Goal: Task Accomplishment & Management: Manage account settings

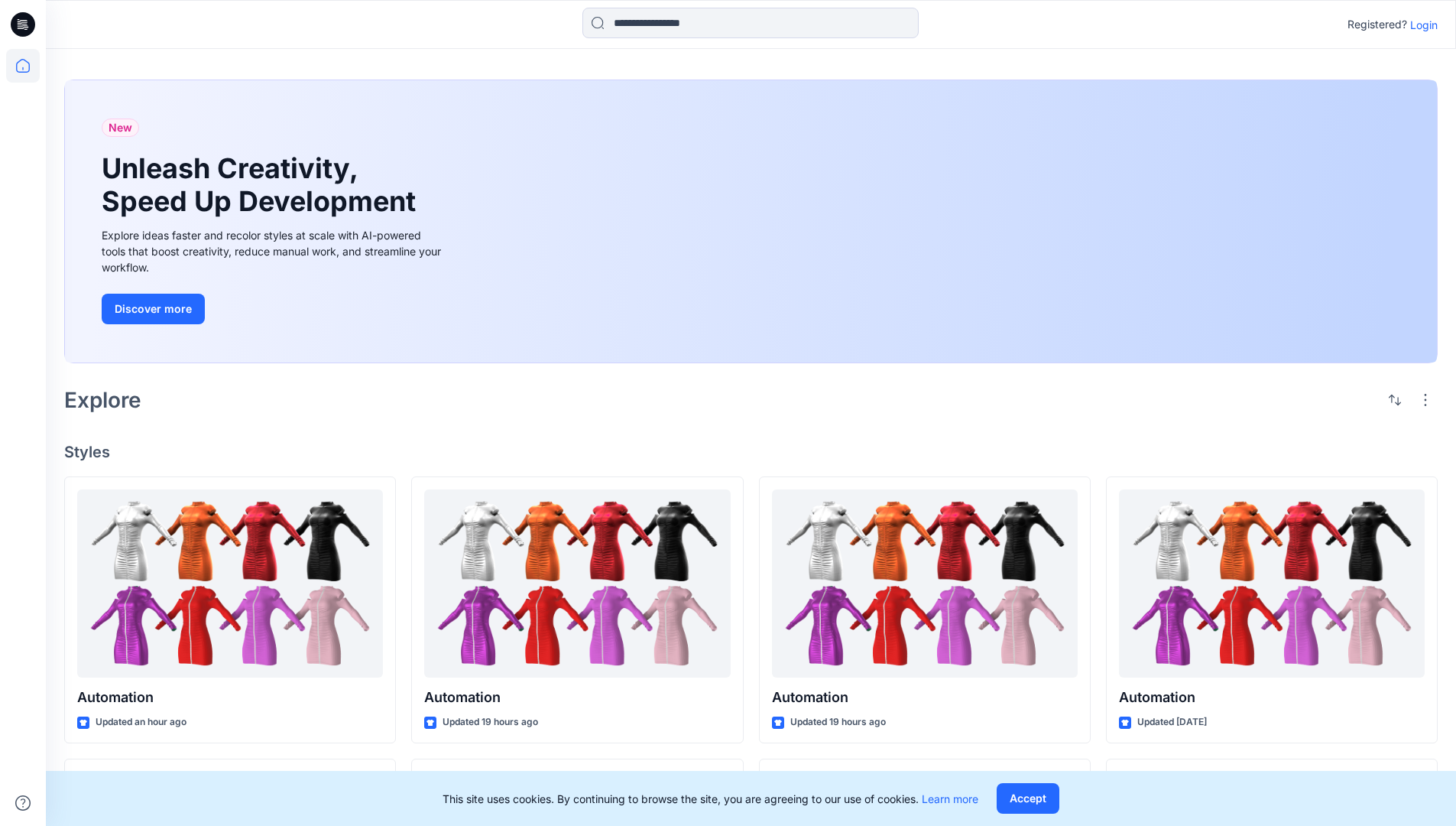
click at [1420, 25] on p "Login" at bounding box center [1423, 25] width 27 height 16
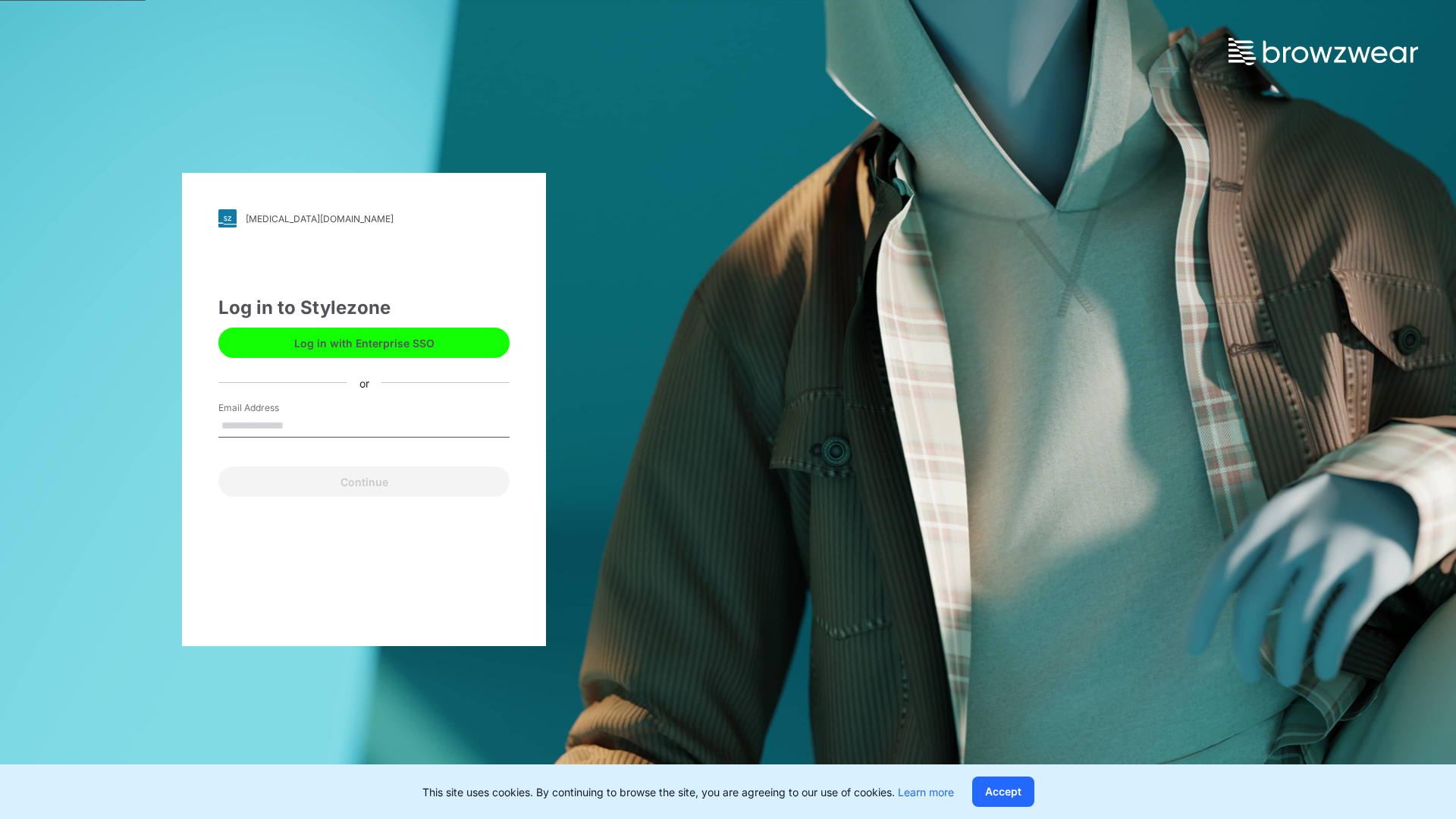
click at [300, 424] on input "Email Address" at bounding box center [363, 426] width 291 height 23
type input "**********"
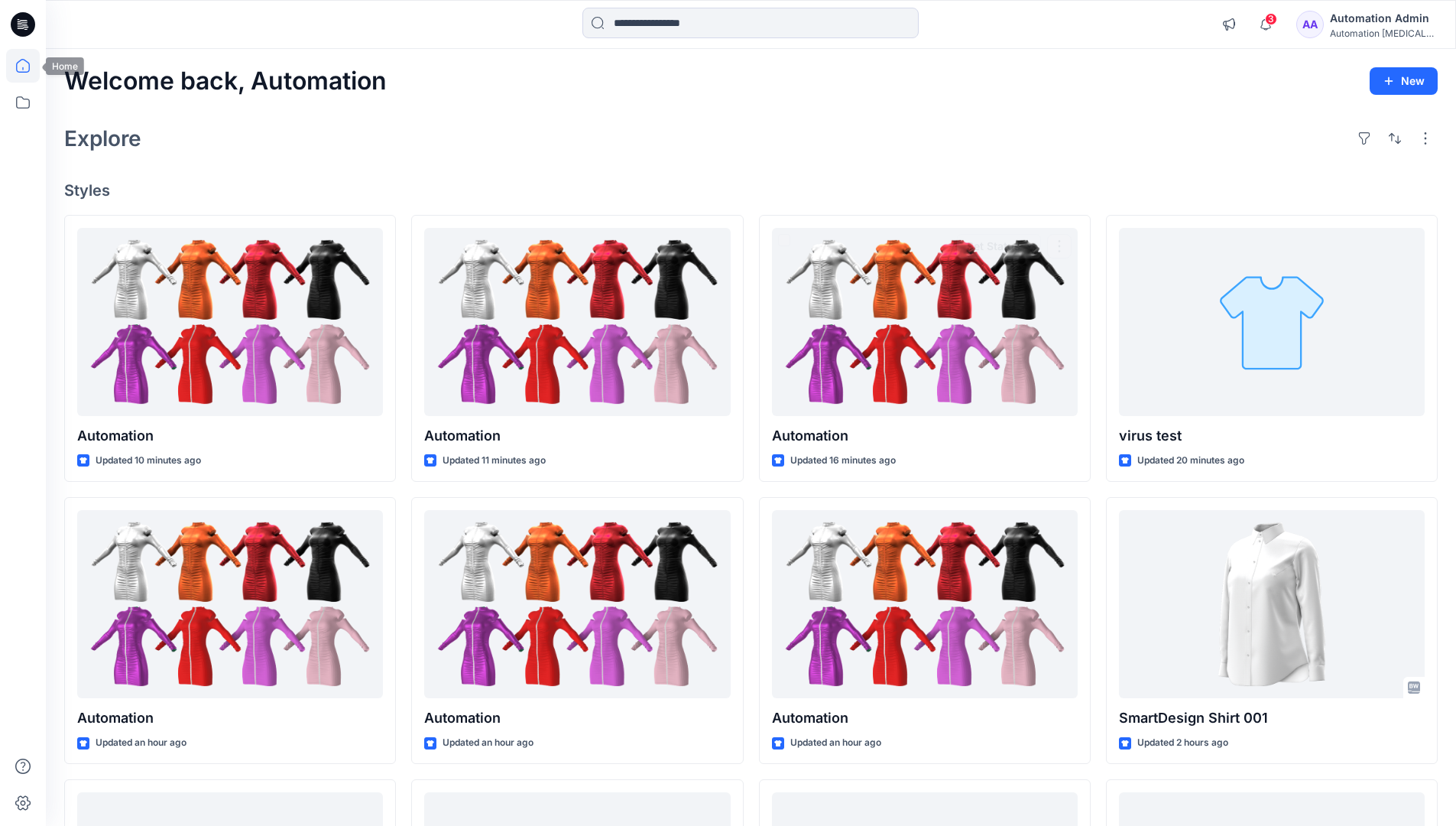
click at [29, 66] on icon at bounding box center [23, 66] width 14 height 14
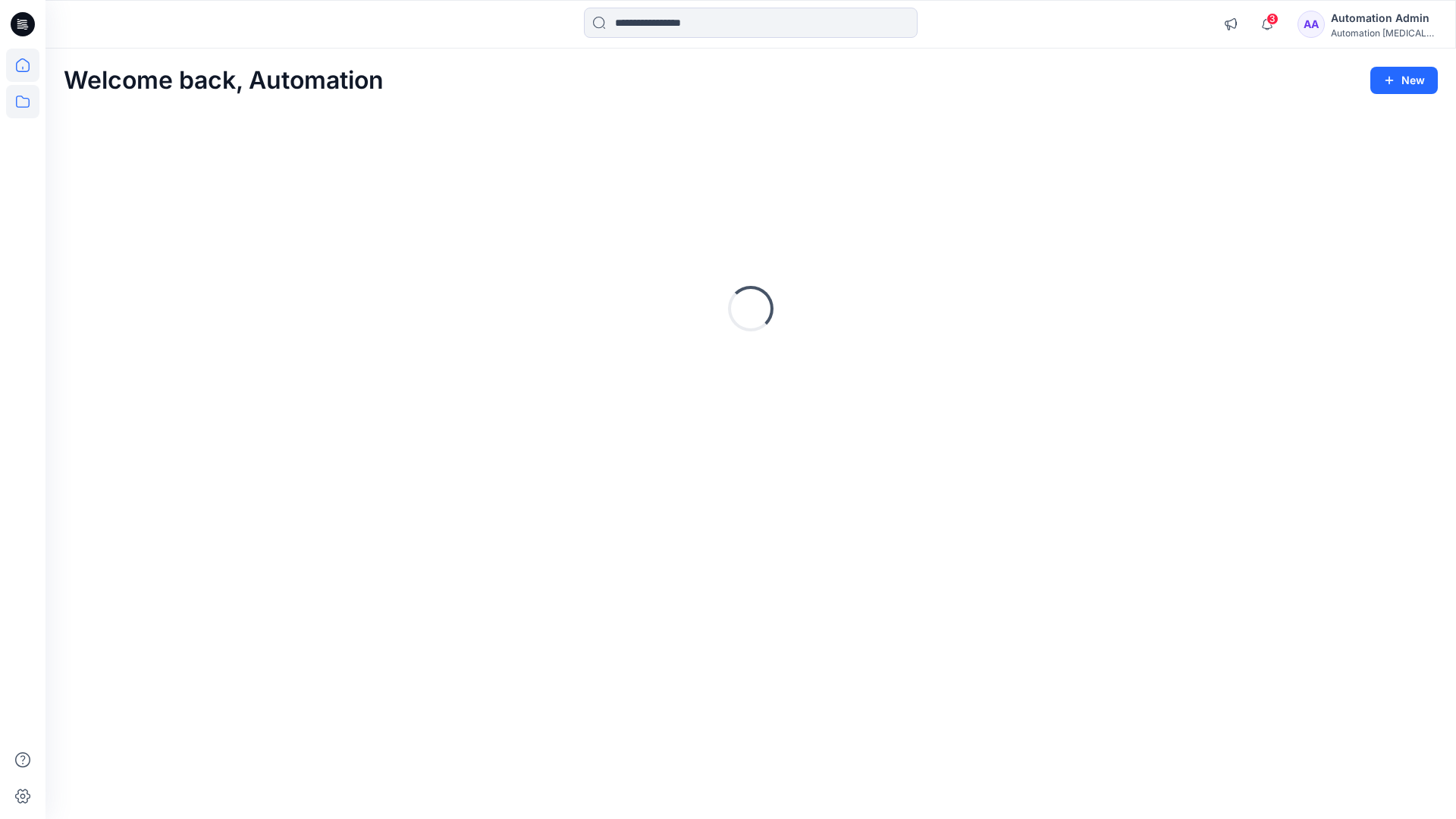
click at [21, 98] on icon at bounding box center [23, 101] width 33 height 33
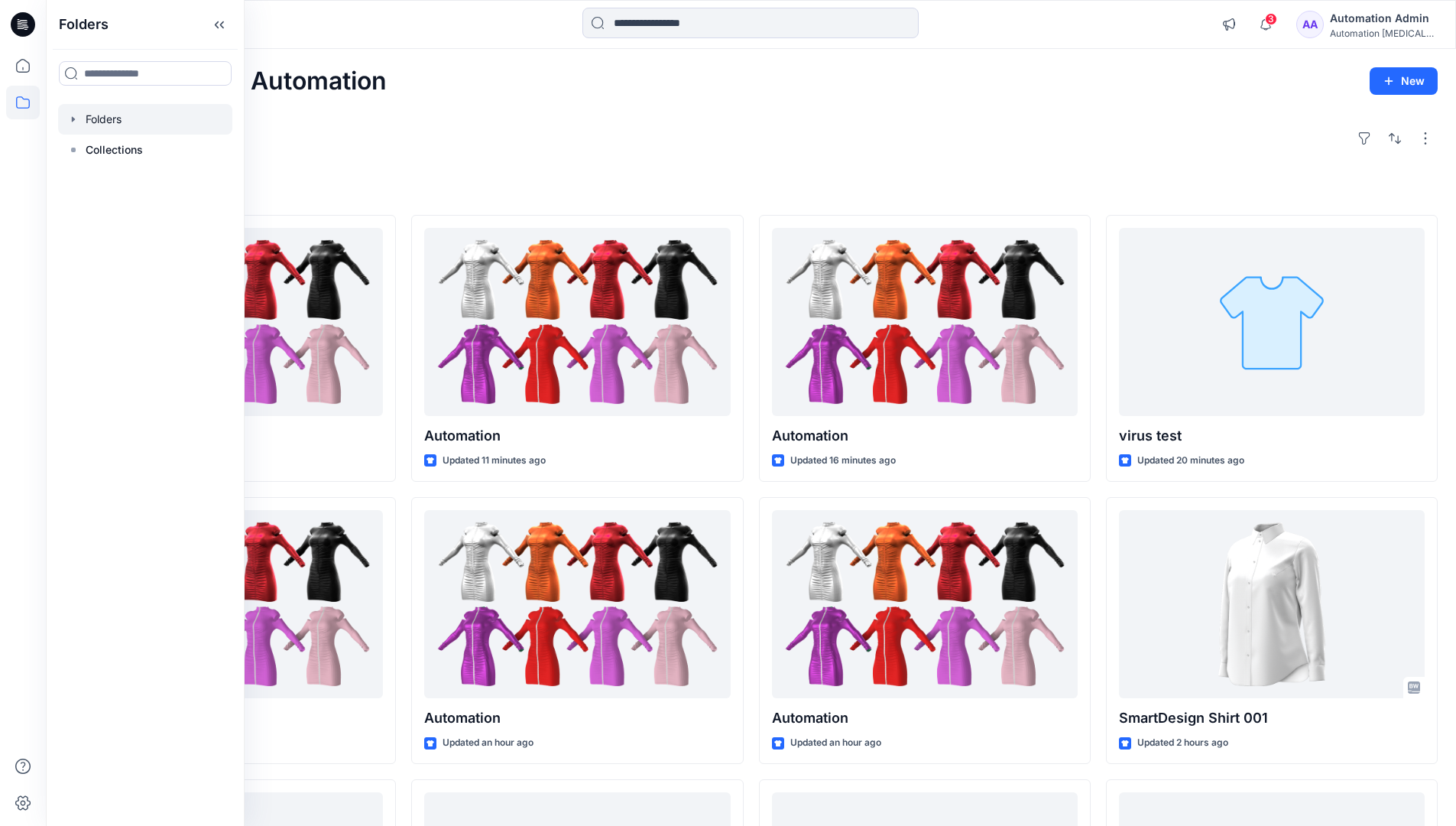
click at [125, 122] on div at bounding box center [145, 119] width 174 height 31
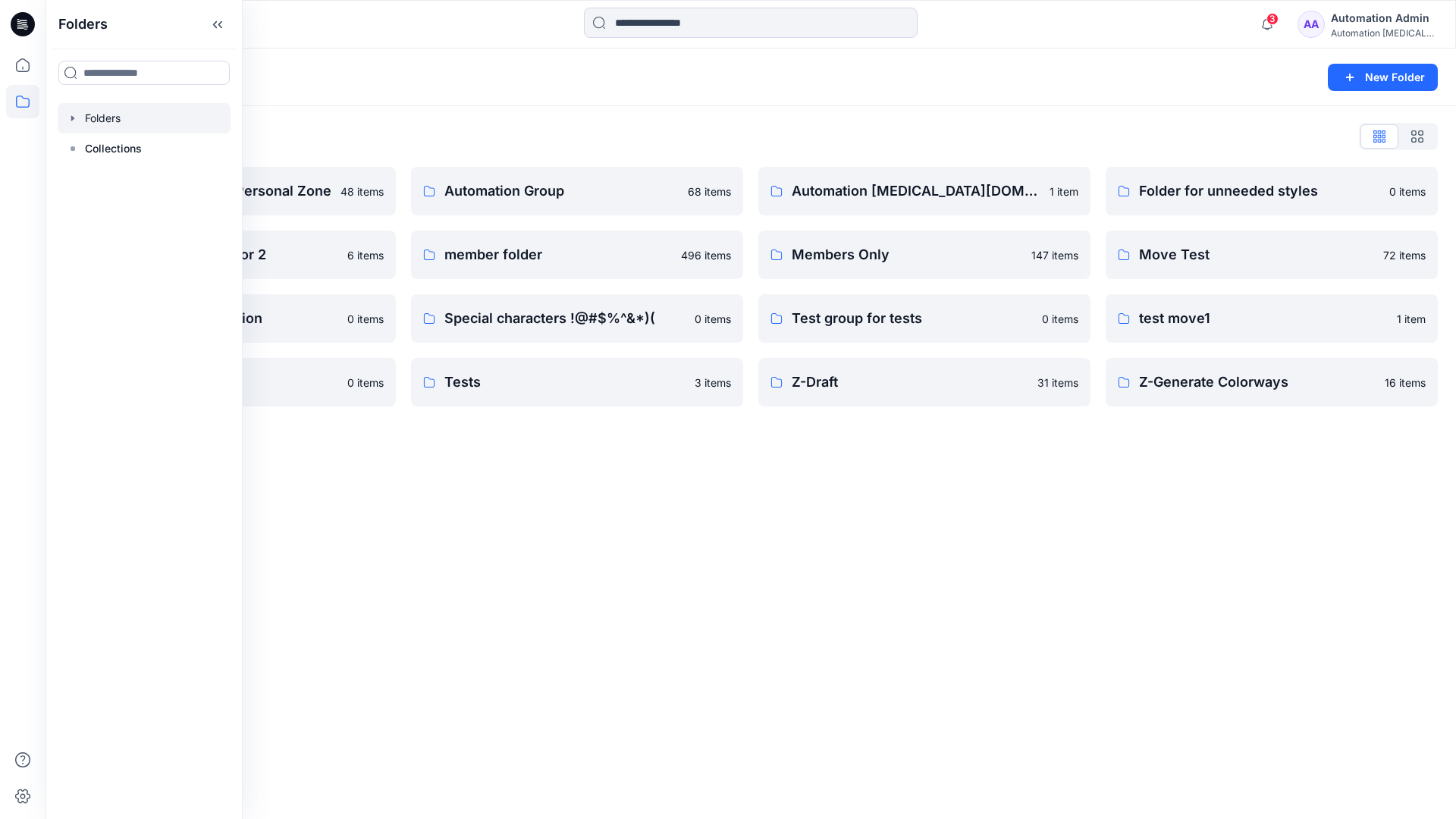
click at [1269, 111] on div "Folders List Automation Admin's Personal Zone 48 items Group With 1 Moderator 2…" at bounding box center [750, 265] width 1411 height 319
click at [1364, 77] on button "New Folder" at bounding box center [1383, 77] width 110 height 27
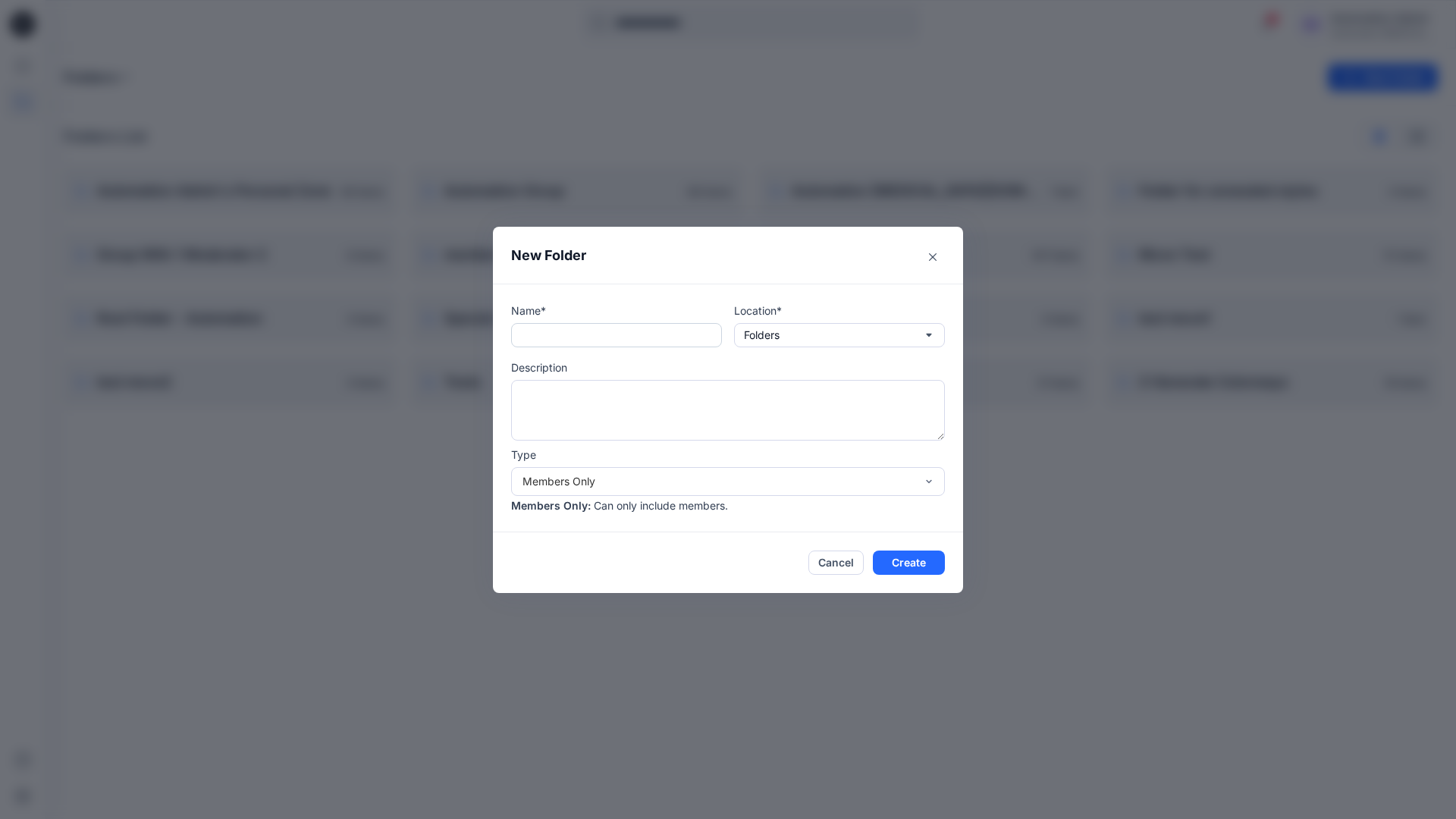
click at [594, 342] on input "text" at bounding box center [616, 335] width 210 height 24
type input "**********"
click at [896, 559] on button "Create" at bounding box center [908, 562] width 72 height 24
click at [26, 17] on icon at bounding box center [23, 24] width 24 height 24
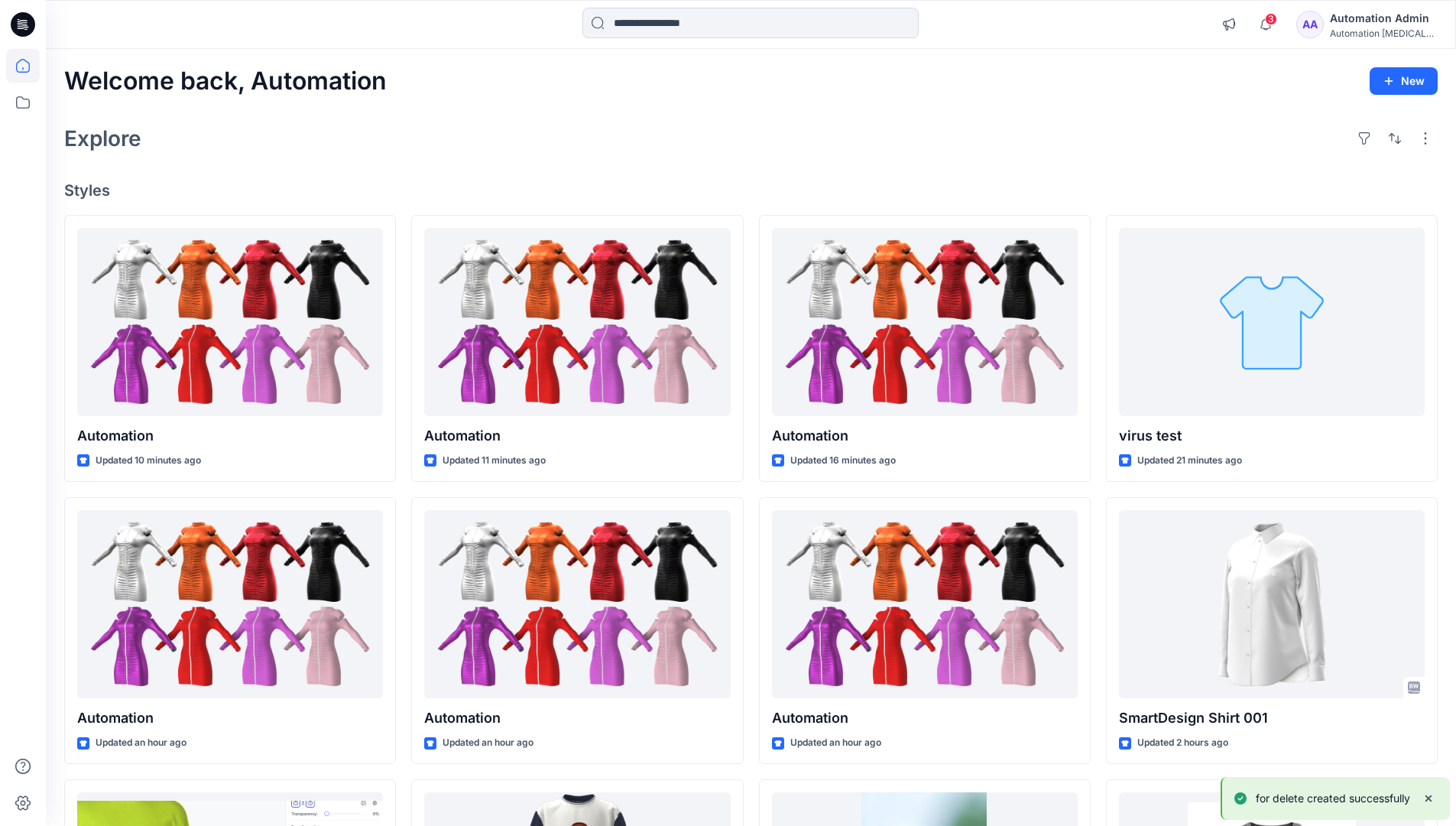
click at [1379, 15] on div "Automation Admin" at bounding box center [1384, 18] width 107 height 18
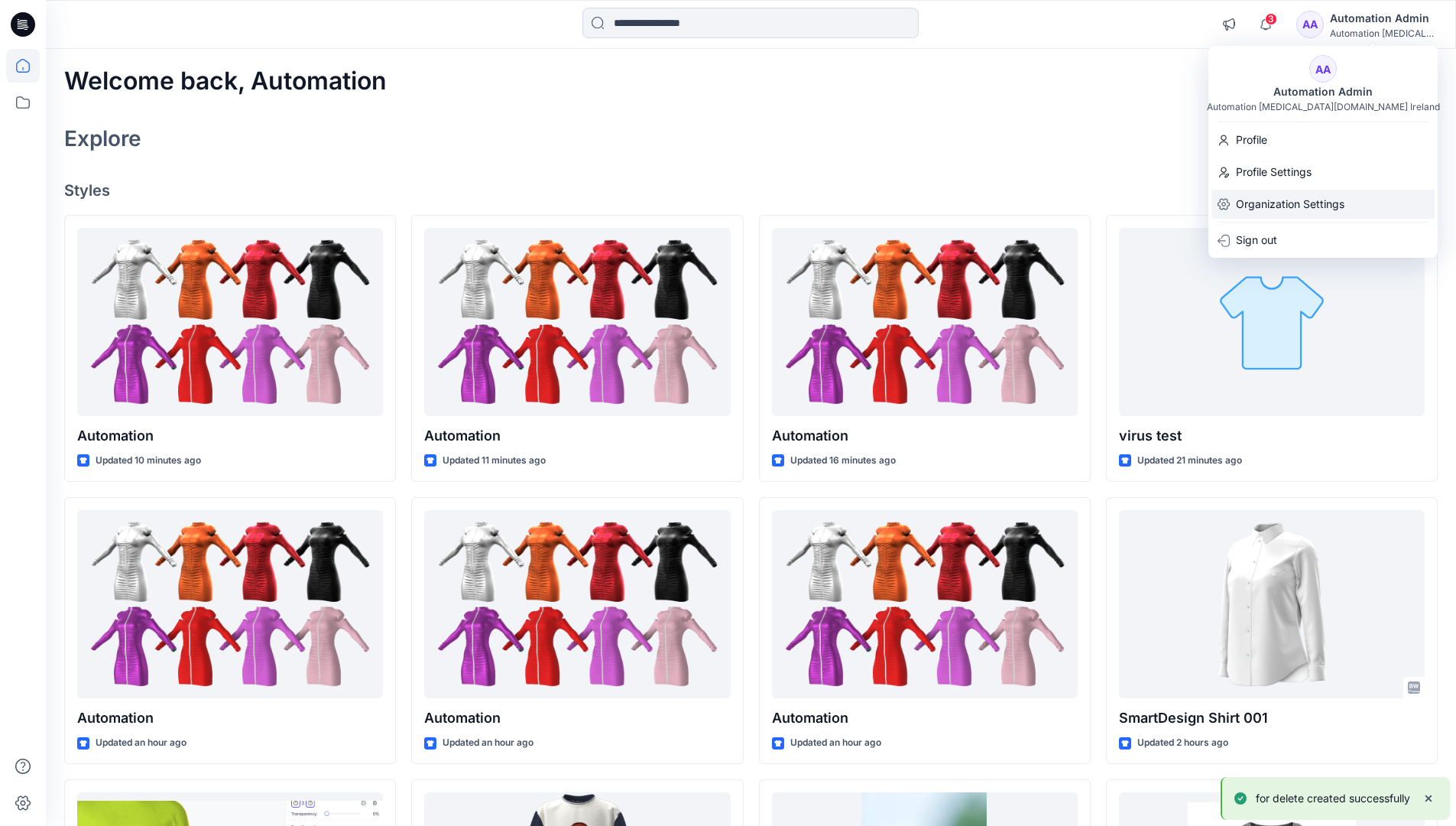
click at [1326, 200] on p "Organization Settings" at bounding box center [1290, 203] width 108 height 29
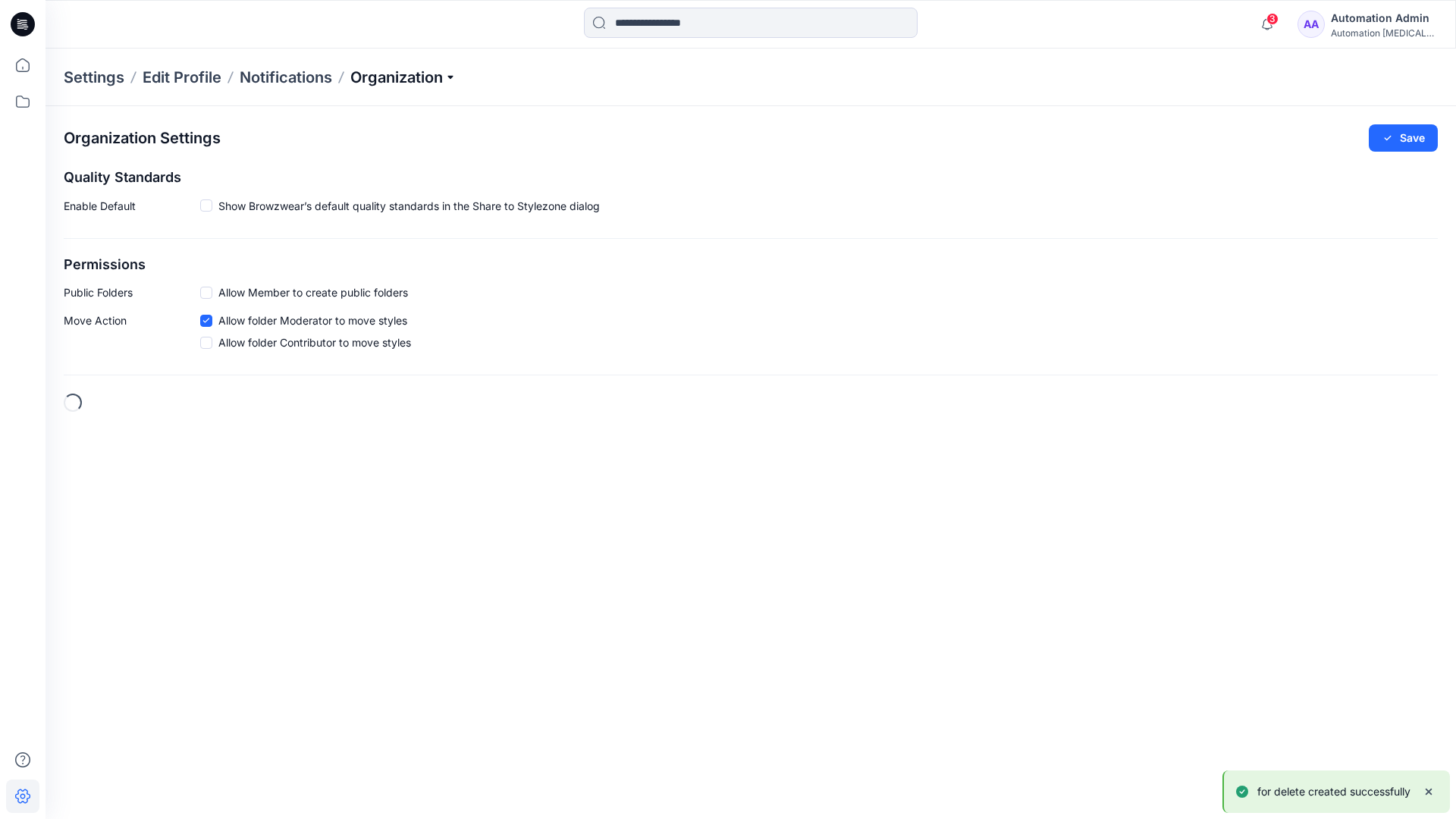
click at [433, 78] on p "Organization" at bounding box center [404, 77] width 107 height 21
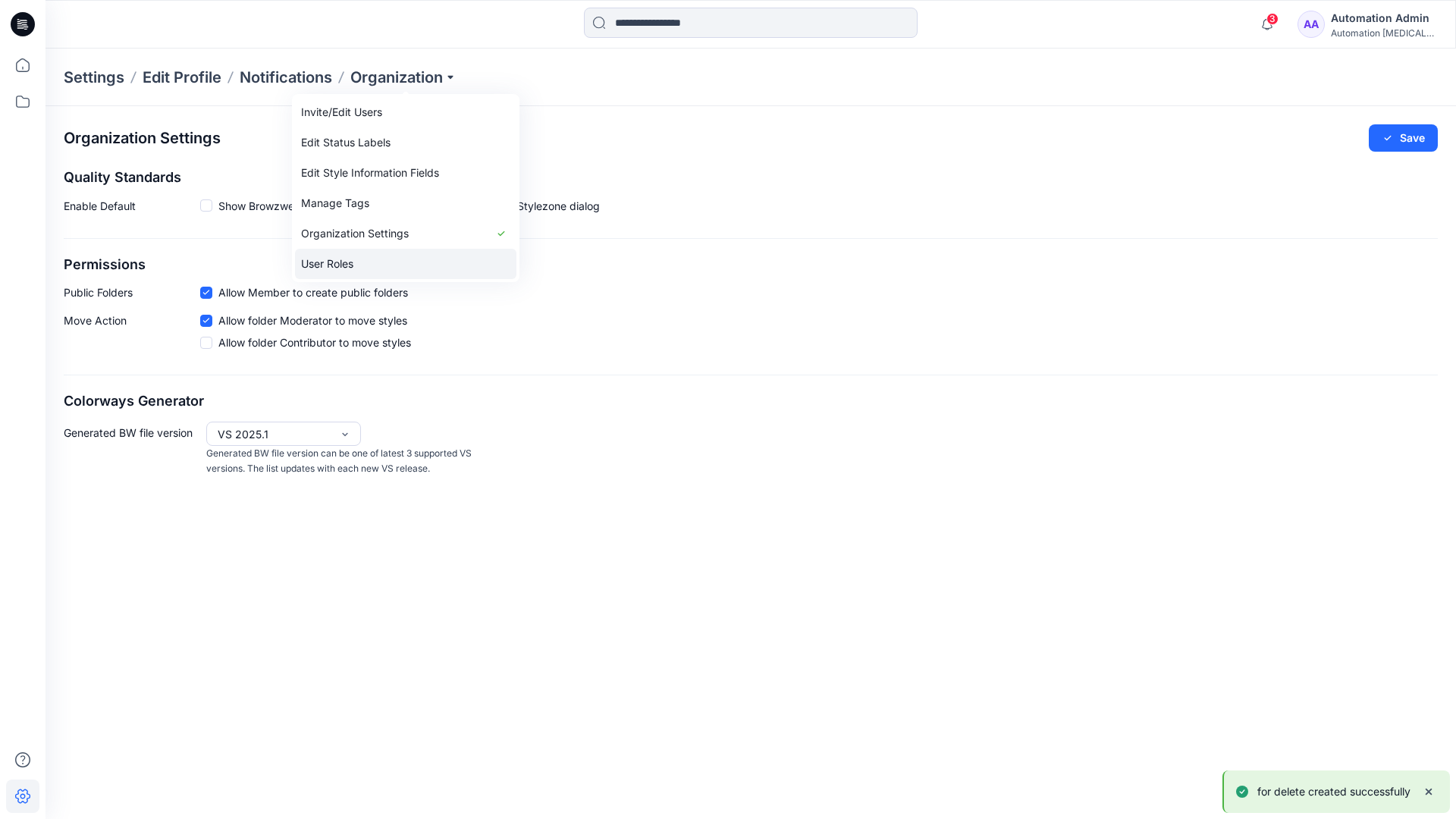
click at [389, 260] on link "User Roles" at bounding box center [406, 264] width 222 height 31
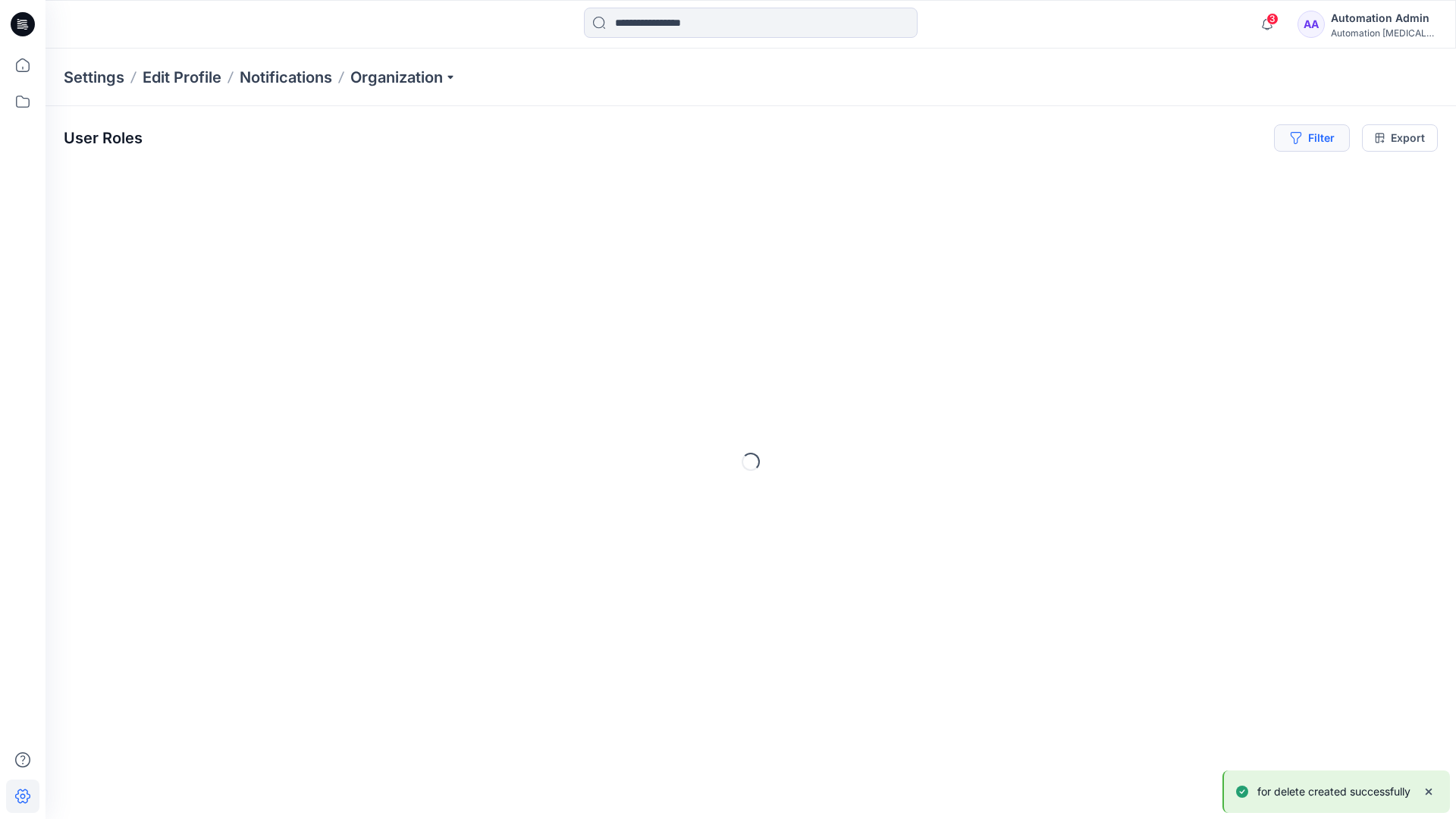
click at [1293, 141] on icon "button" at bounding box center [1295, 138] width 10 height 12
click at [1052, 177] on div at bounding box center [1081, 179] width 156 height 19
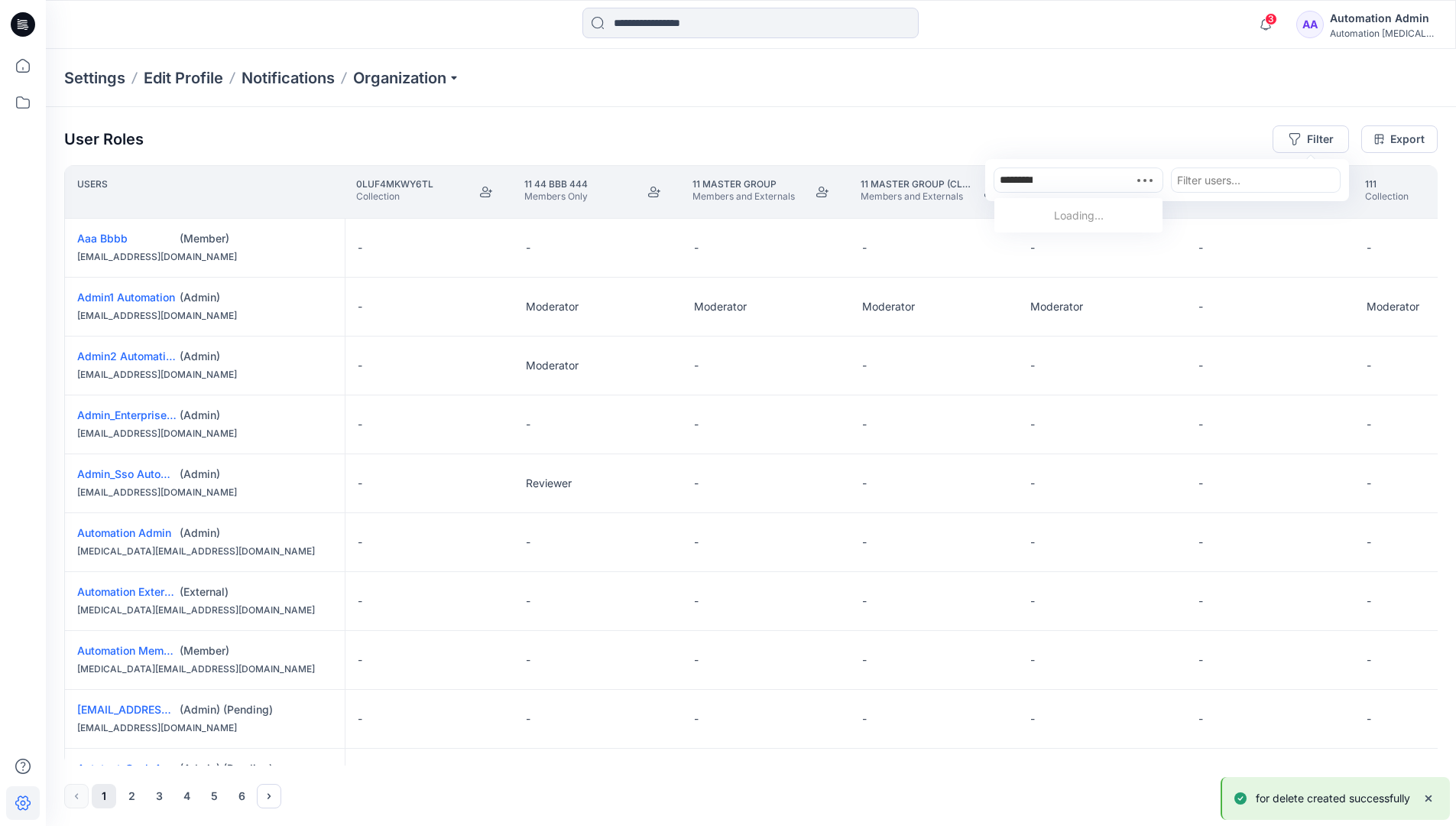
type input "**********"
click at [1037, 213] on p "for delete" at bounding box center [1032, 217] width 48 height 16
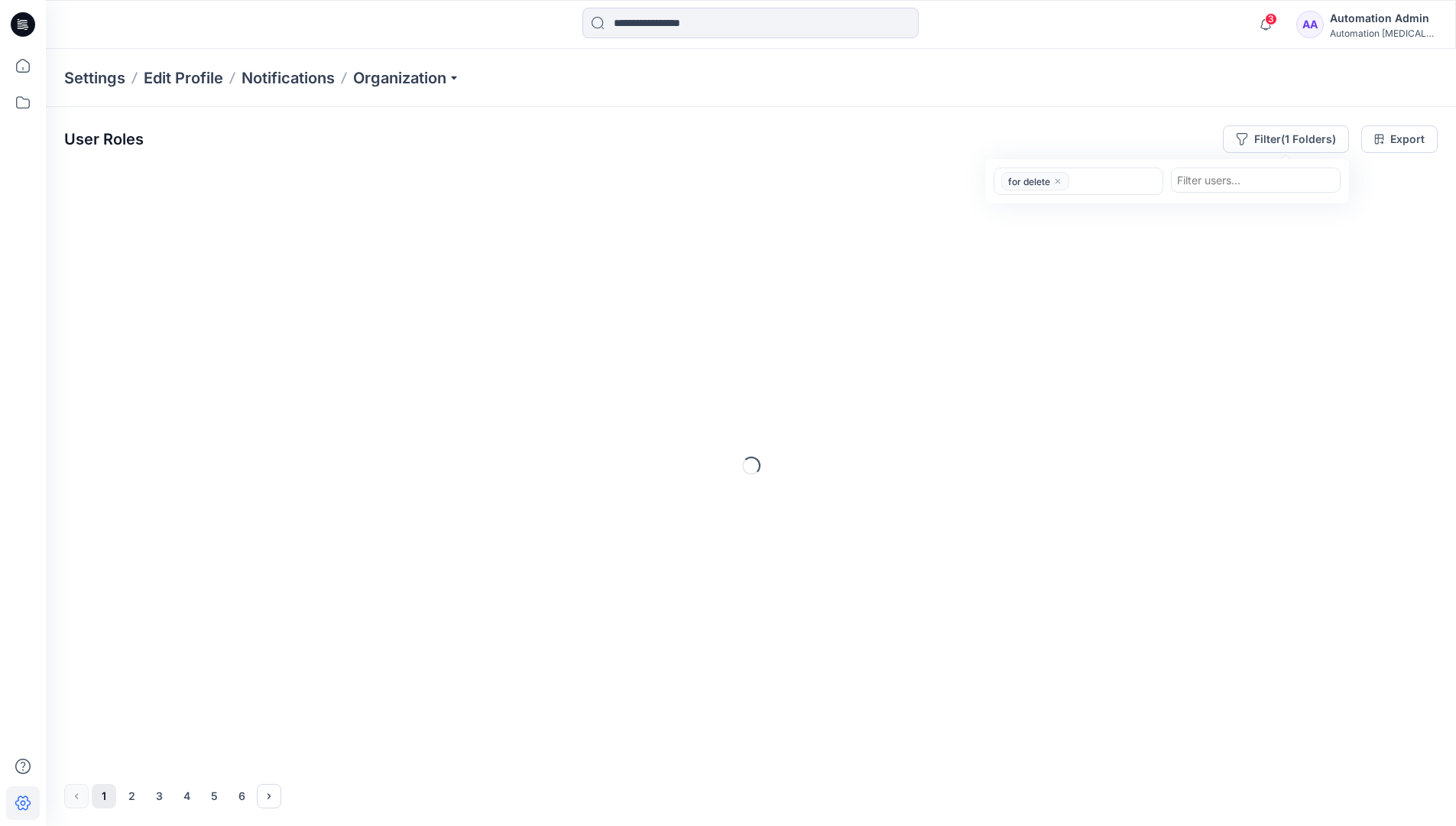
click at [1126, 131] on div "User Roles Filter (1 Folders) option for delete, selected. for delete Filter us…" at bounding box center [751, 138] width 1373 height 27
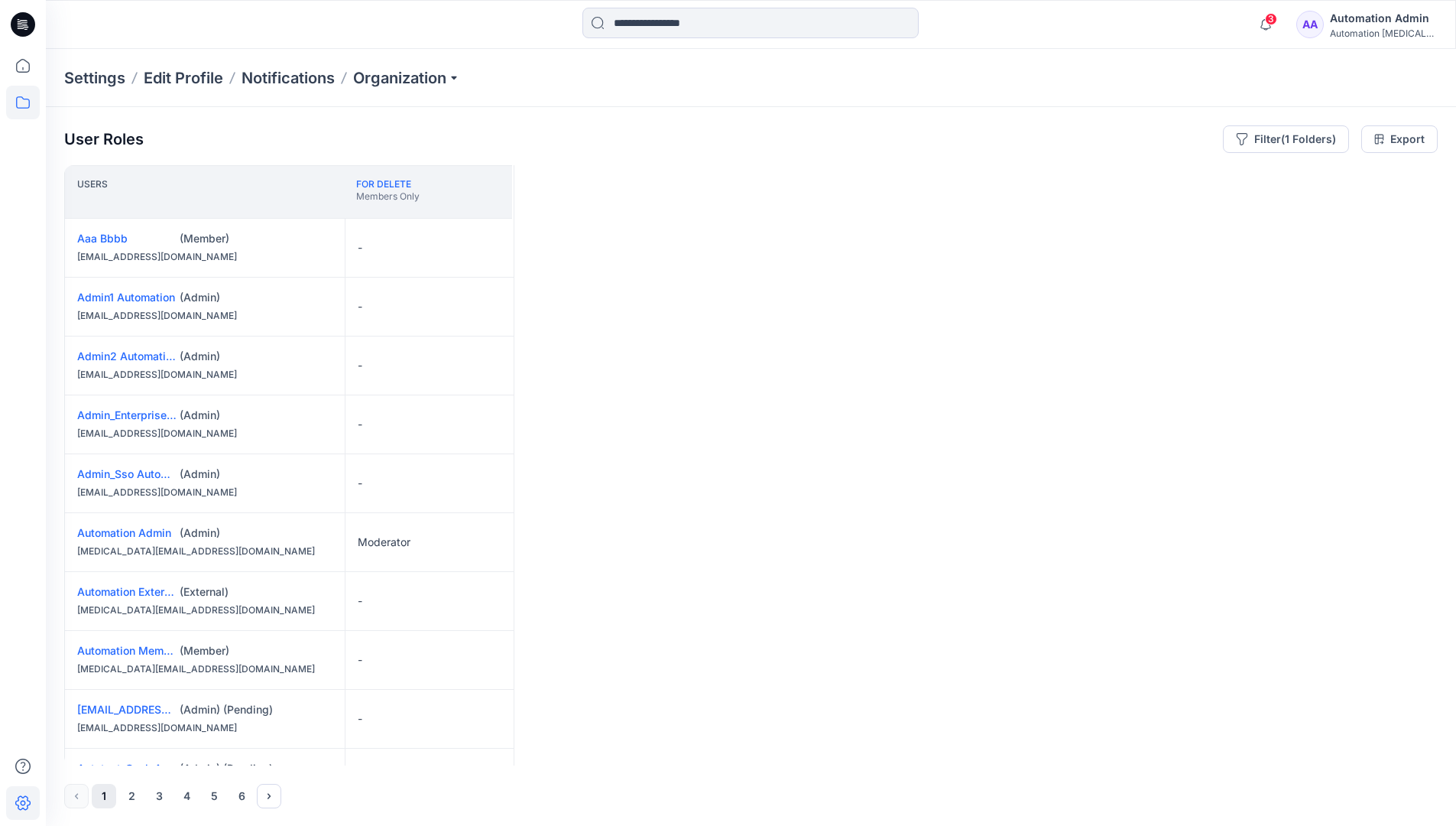
click at [29, 107] on icon at bounding box center [23, 102] width 33 height 33
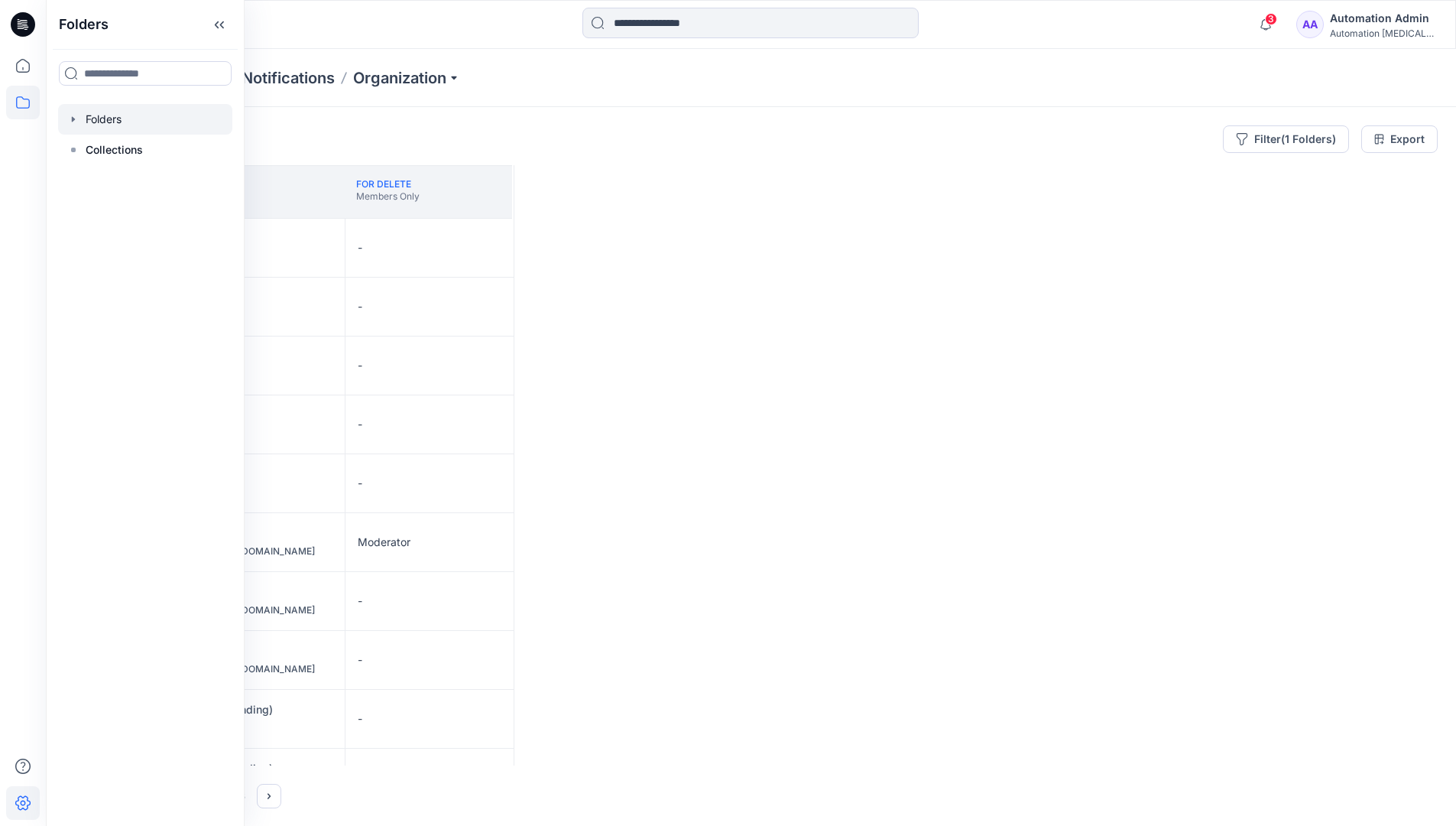
click at [114, 122] on div at bounding box center [145, 119] width 174 height 31
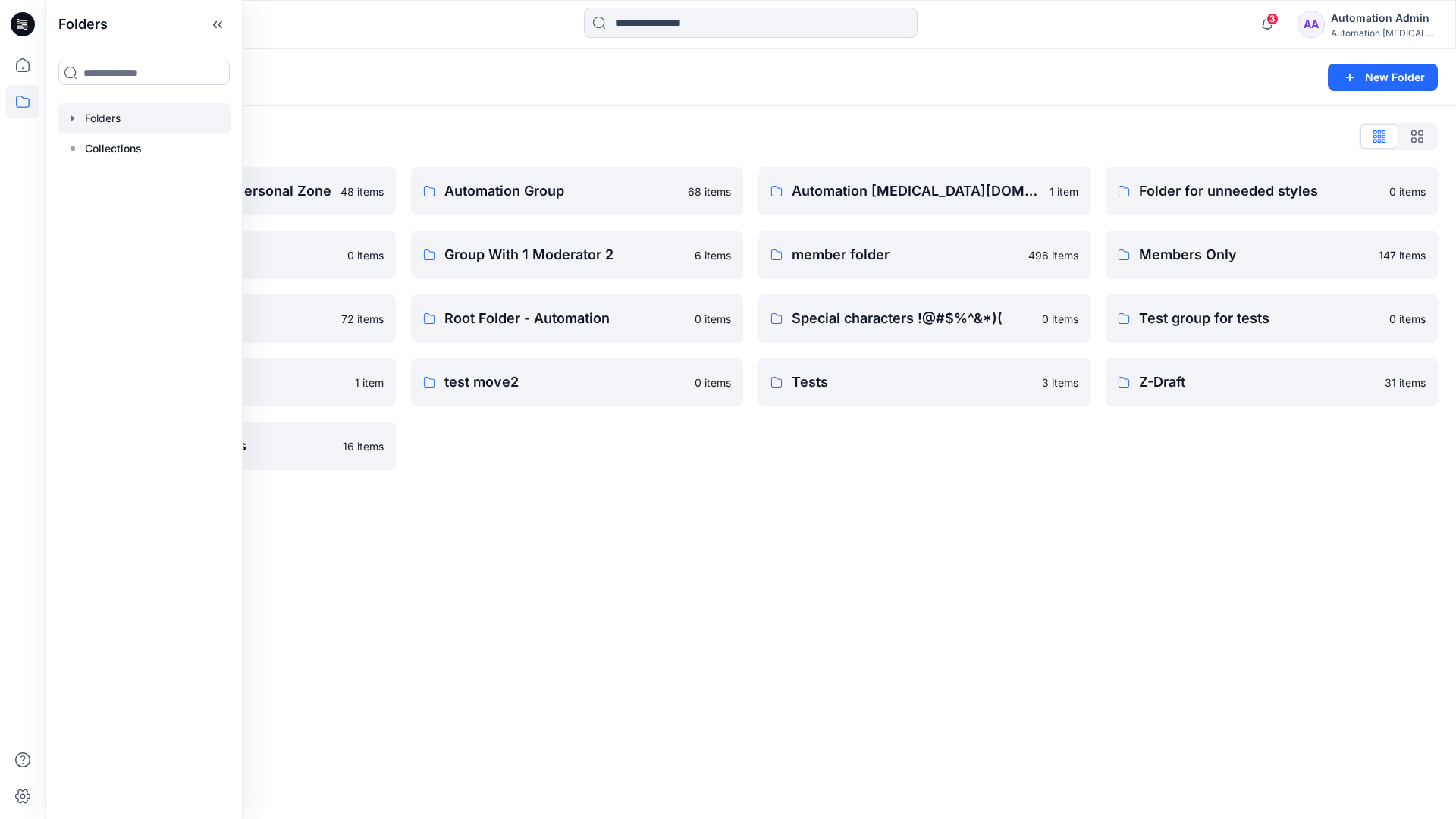
click at [929, 465] on div "Automation [MEDICAL_DATA][DOMAIN_NAME] 1 item member folder 496 items Special c…" at bounding box center [924, 318] width 332 height 303
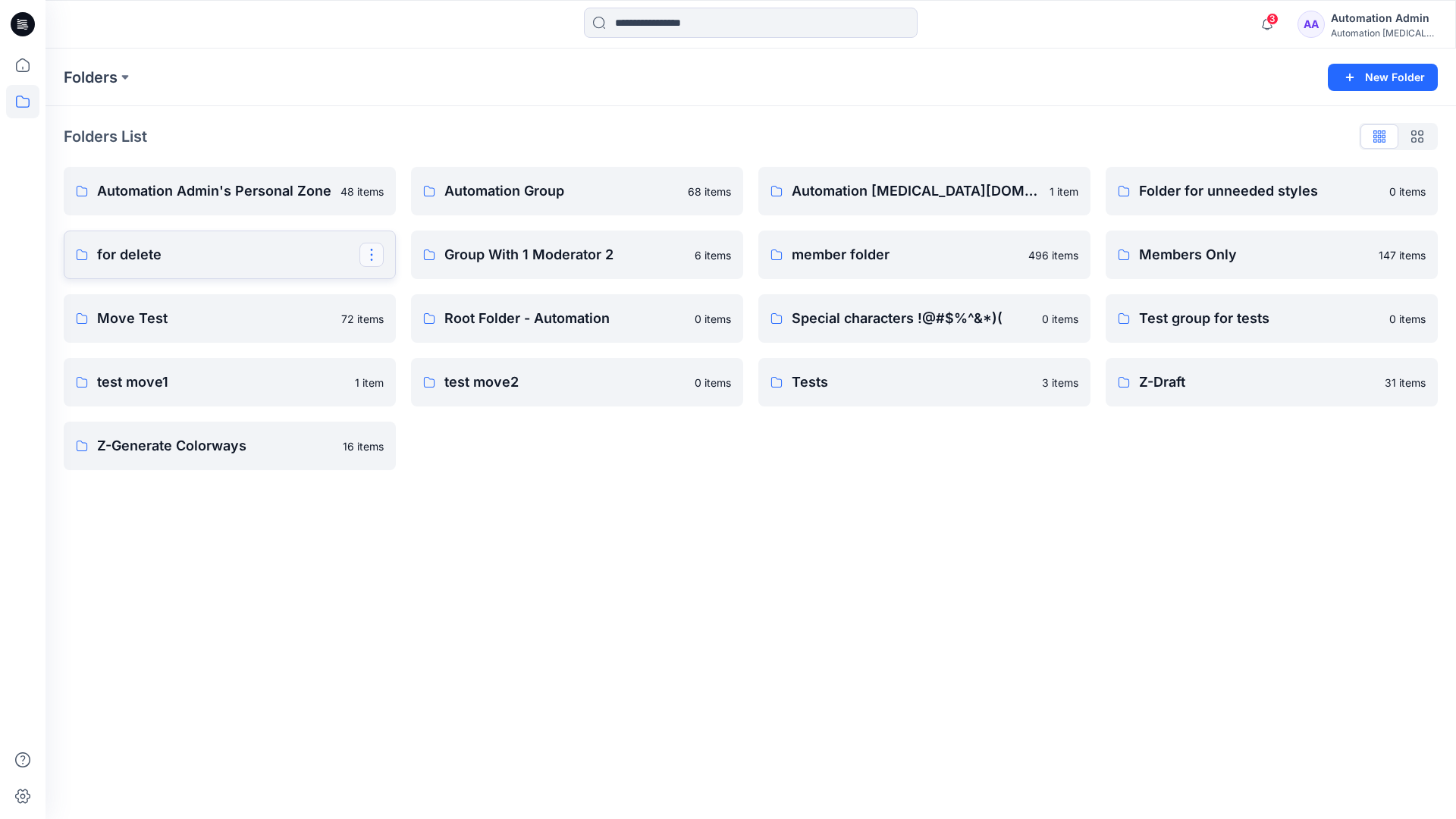
click at [371, 250] on button "button" at bounding box center [372, 255] width 24 height 24
click at [442, 374] on p "[PERSON_NAME]" at bounding box center [433, 381] width 87 height 16
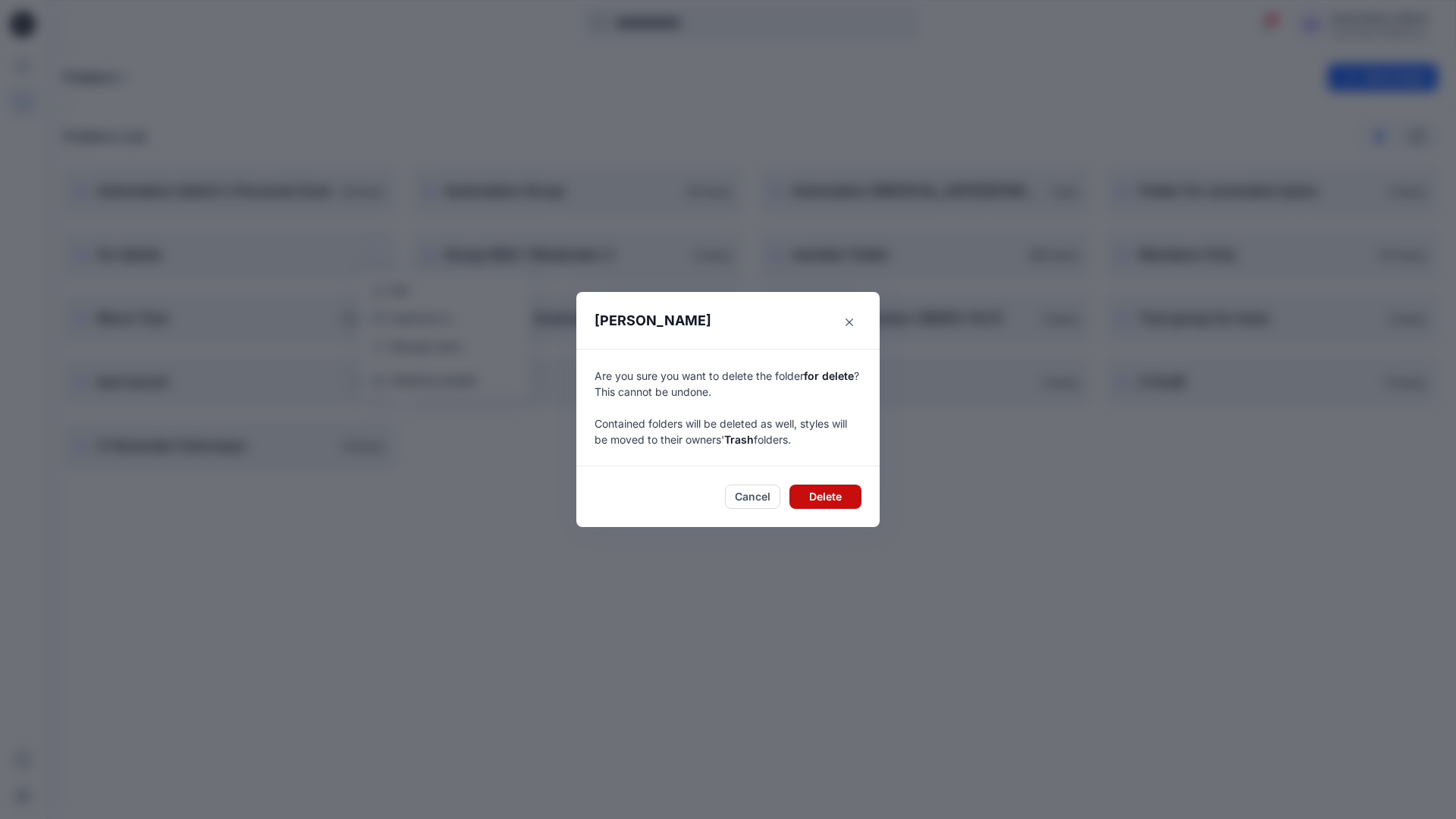
click at [845, 496] on button "Delete" at bounding box center [825, 497] width 72 height 24
click at [1349, 24] on div "Automation Admin" at bounding box center [1384, 17] width 107 height 18
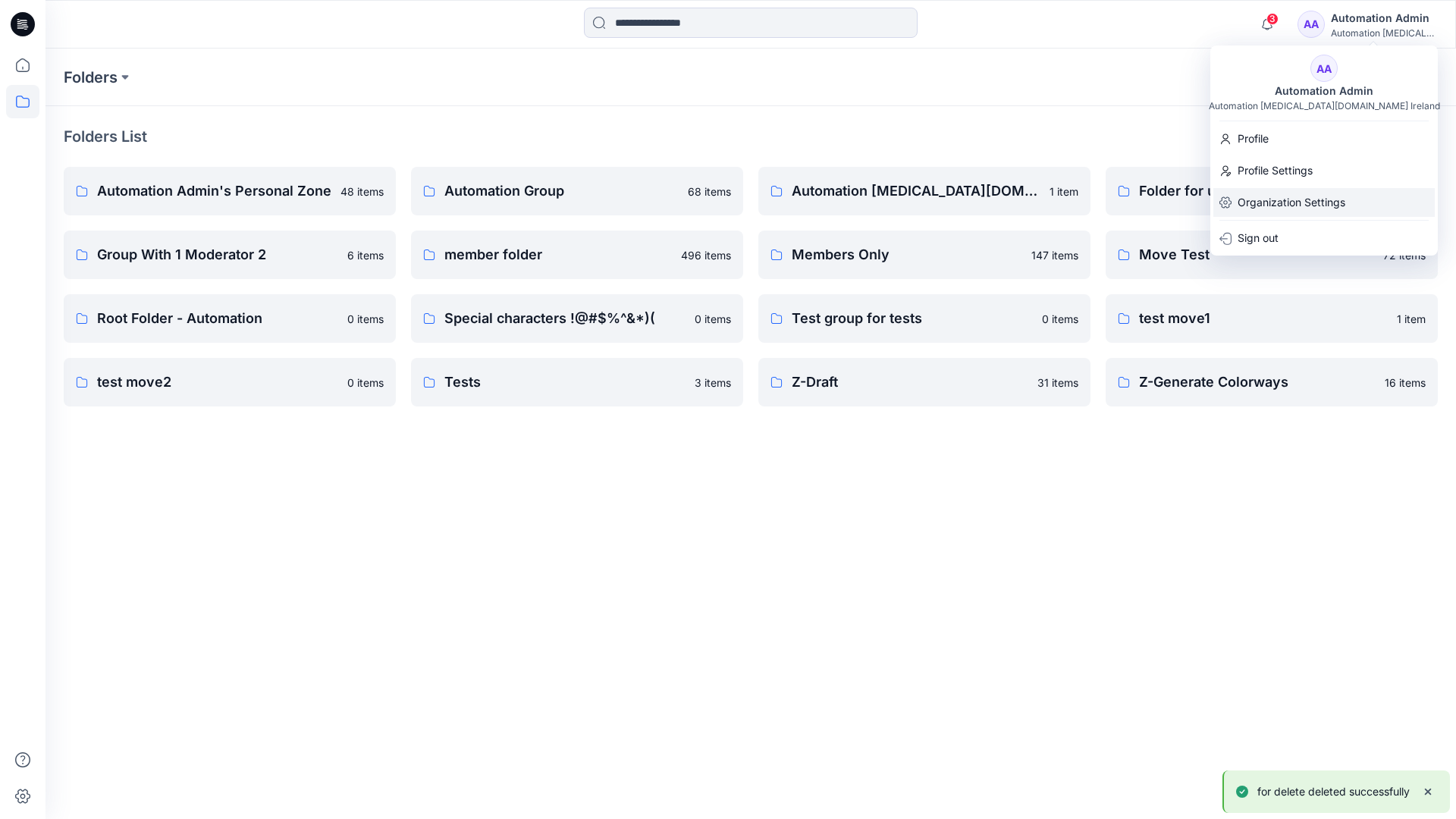
click at [1315, 200] on p "Organization Settings" at bounding box center [1291, 202] width 107 height 29
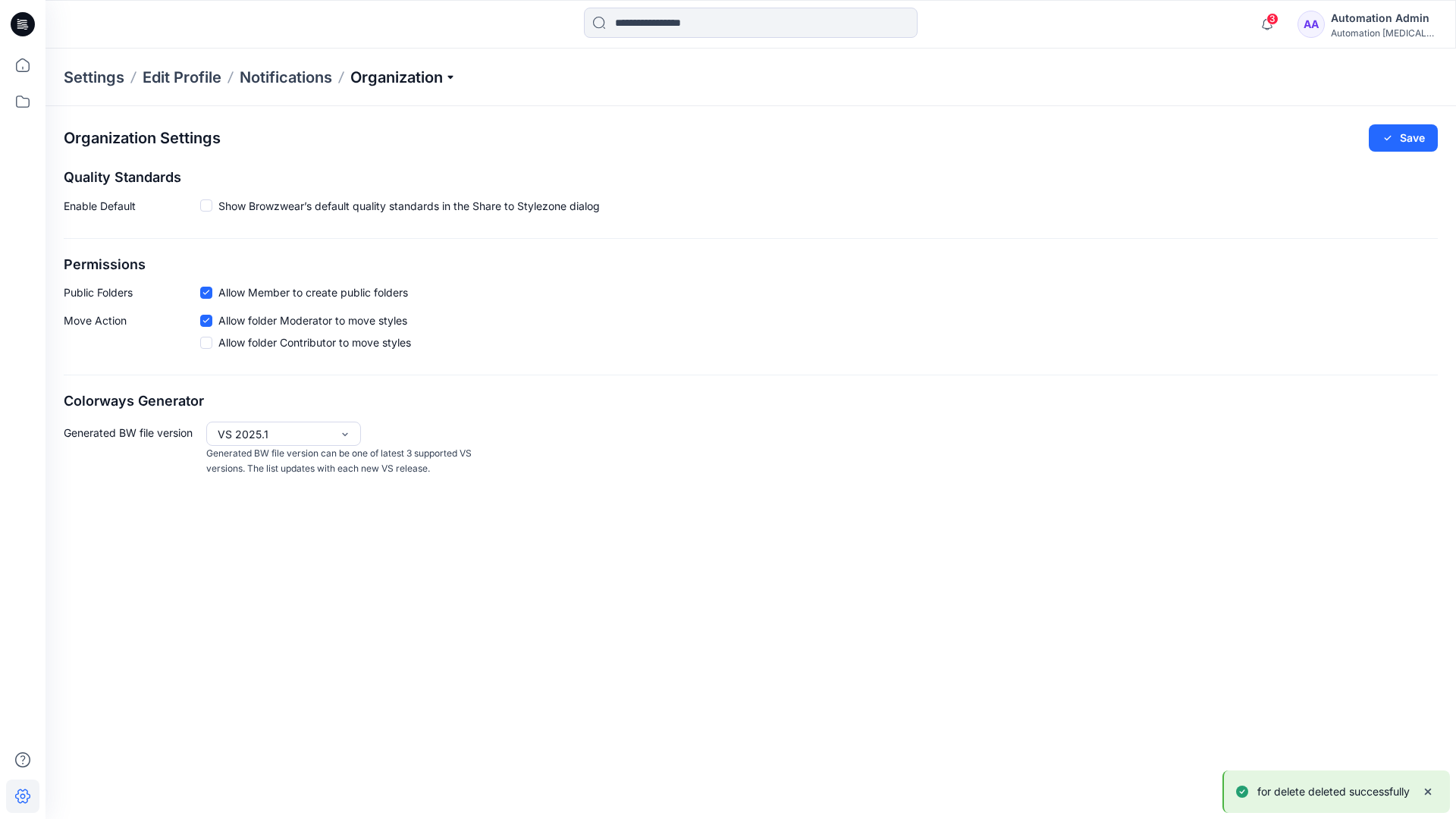
click at [444, 75] on p "Organization" at bounding box center [404, 77] width 107 height 21
click at [396, 265] on link "User Roles" at bounding box center [406, 264] width 222 height 31
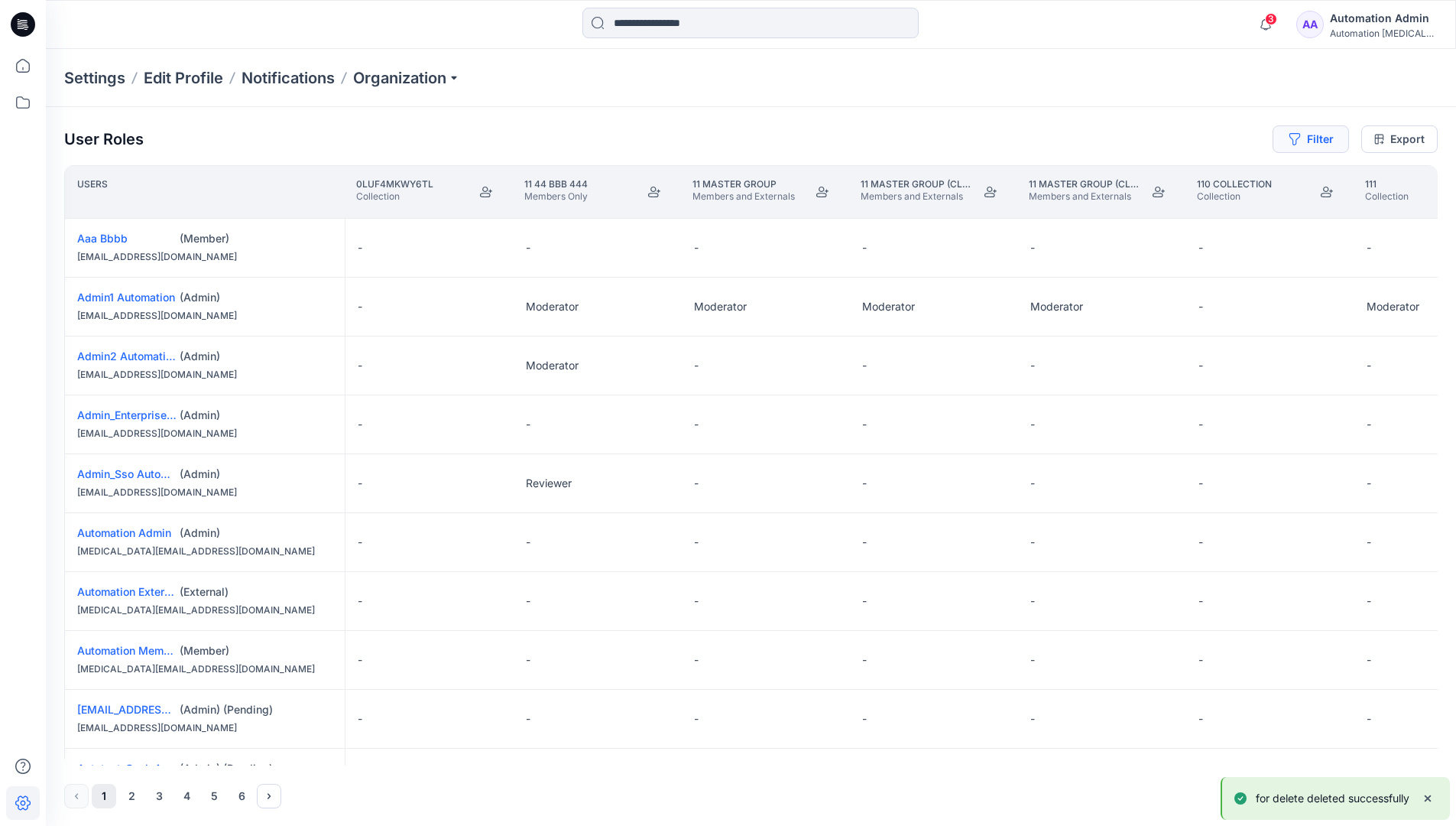
click at [1305, 144] on button "Filter" at bounding box center [1311, 138] width 77 height 27
click at [1053, 174] on div at bounding box center [1078, 181] width 158 height 19
click at [1065, 209] on div "No Results" at bounding box center [1037, 215] width 85 height 28
type input "**********"
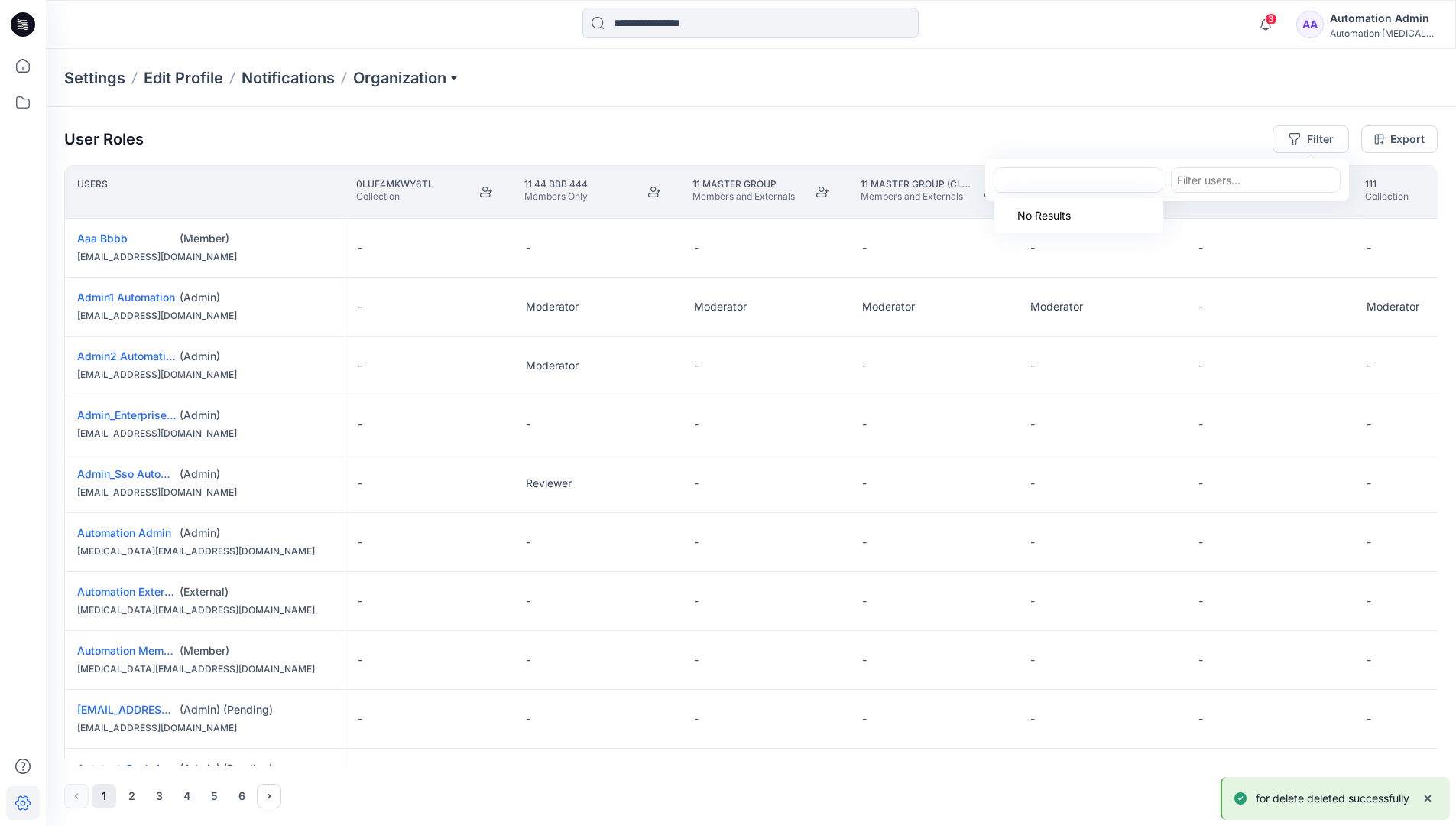
click at [1198, 100] on div "Settings Edit Profile Notifications Organization" at bounding box center [751, 78] width 1410 height 58
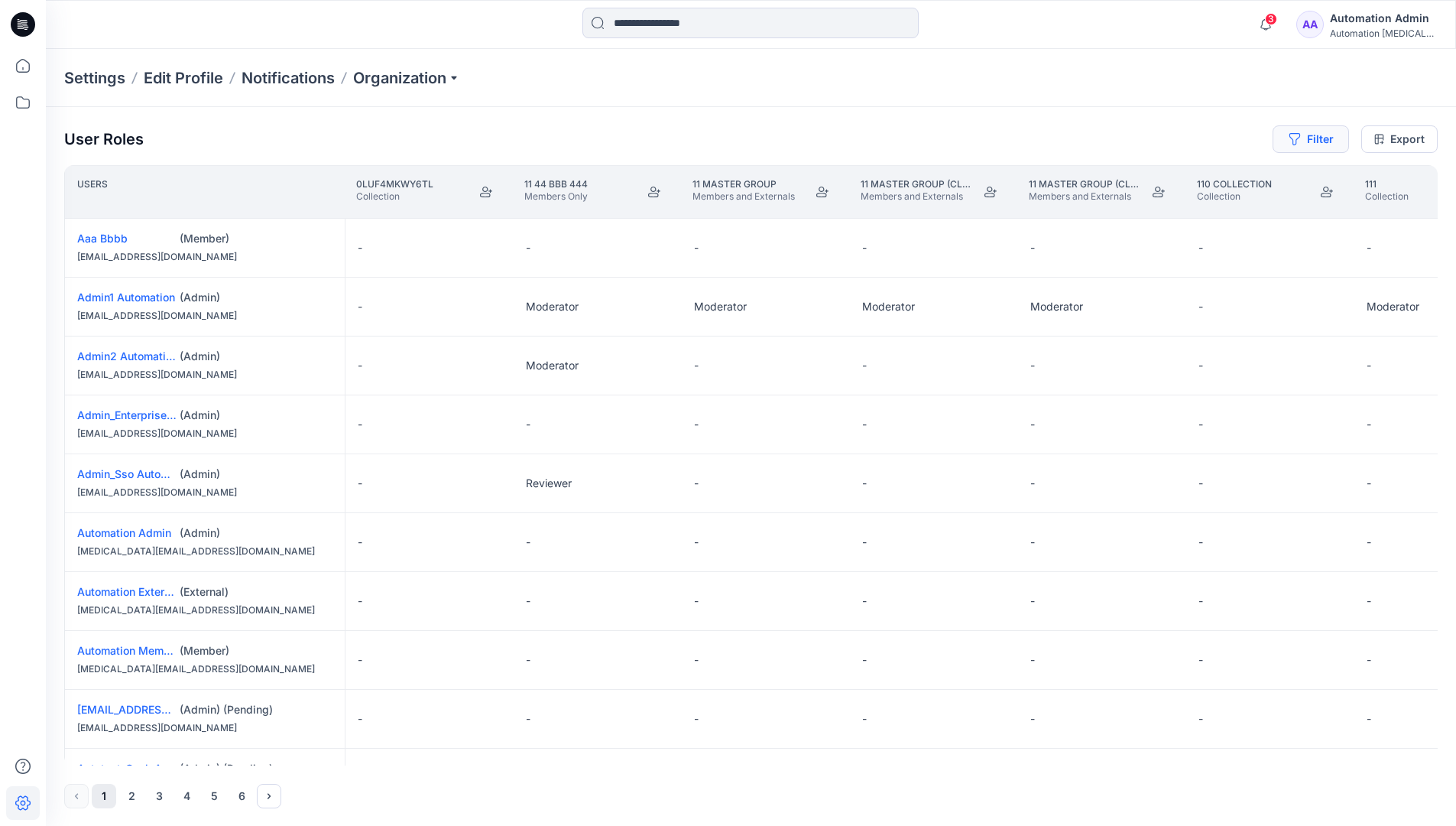
click at [1326, 136] on button "Filter" at bounding box center [1311, 138] width 77 height 27
click at [1097, 175] on div at bounding box center [1078, 181] width 158 height 19
type input "***"
click at [1105, 210] on div "No Results" at bounding box center [1078, 215] width 168 height 34
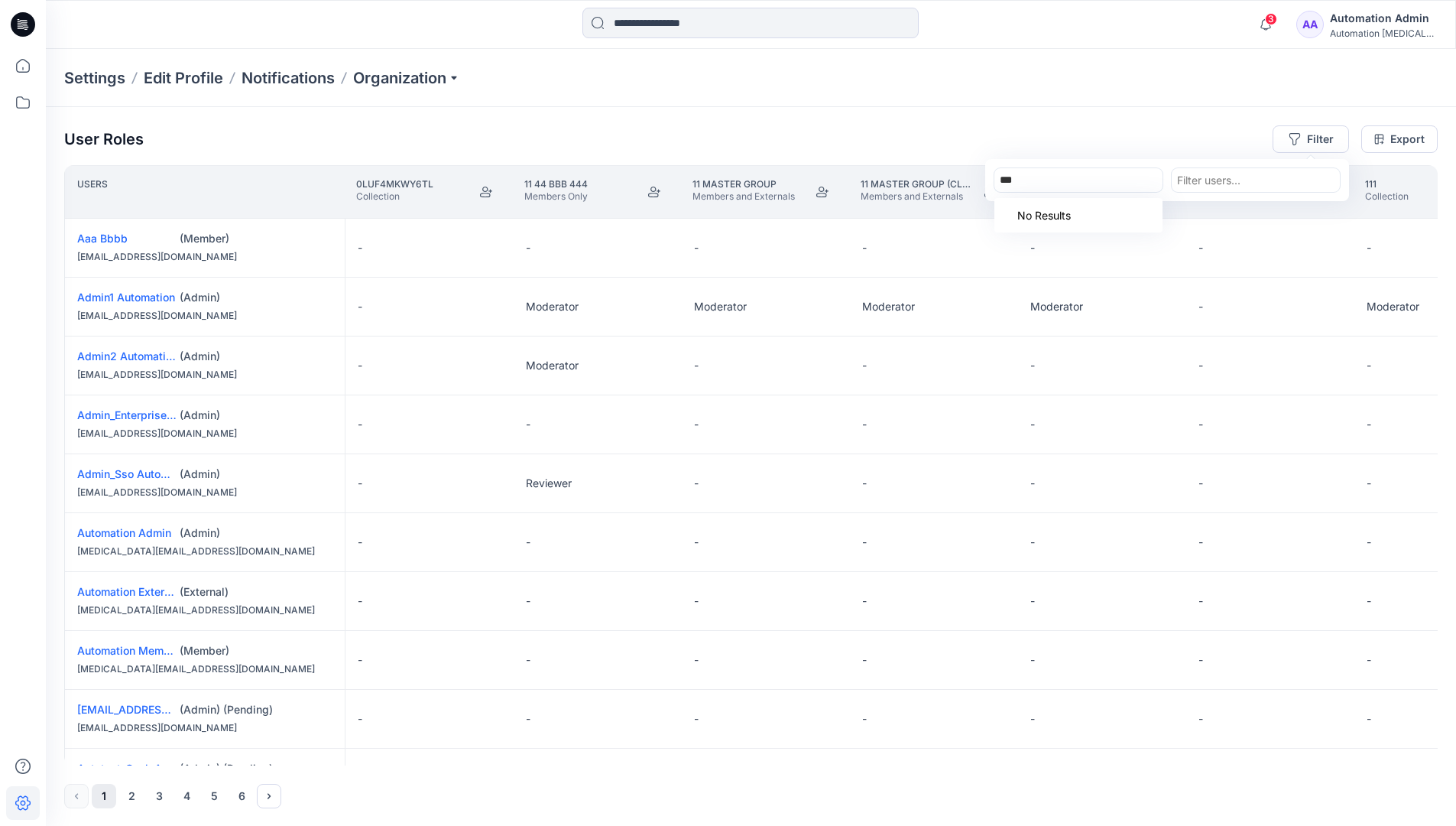
click at [1105, 181] on div "***" at bounding box center [1078, 181] width 158 height 19
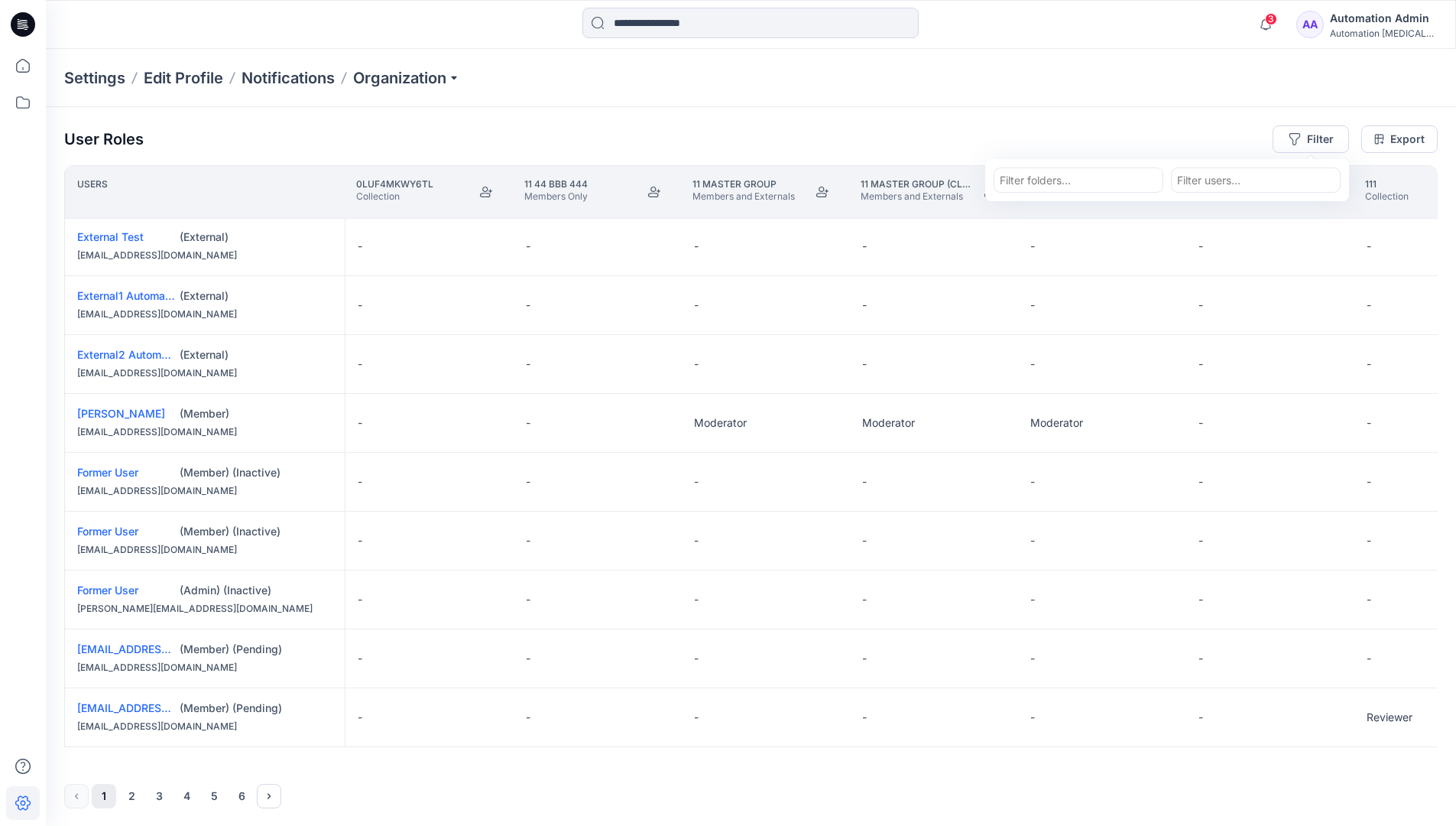
click at [1414, 11] on div "Automation Admin" at bounding box center [1384, 18] width 107 height 18
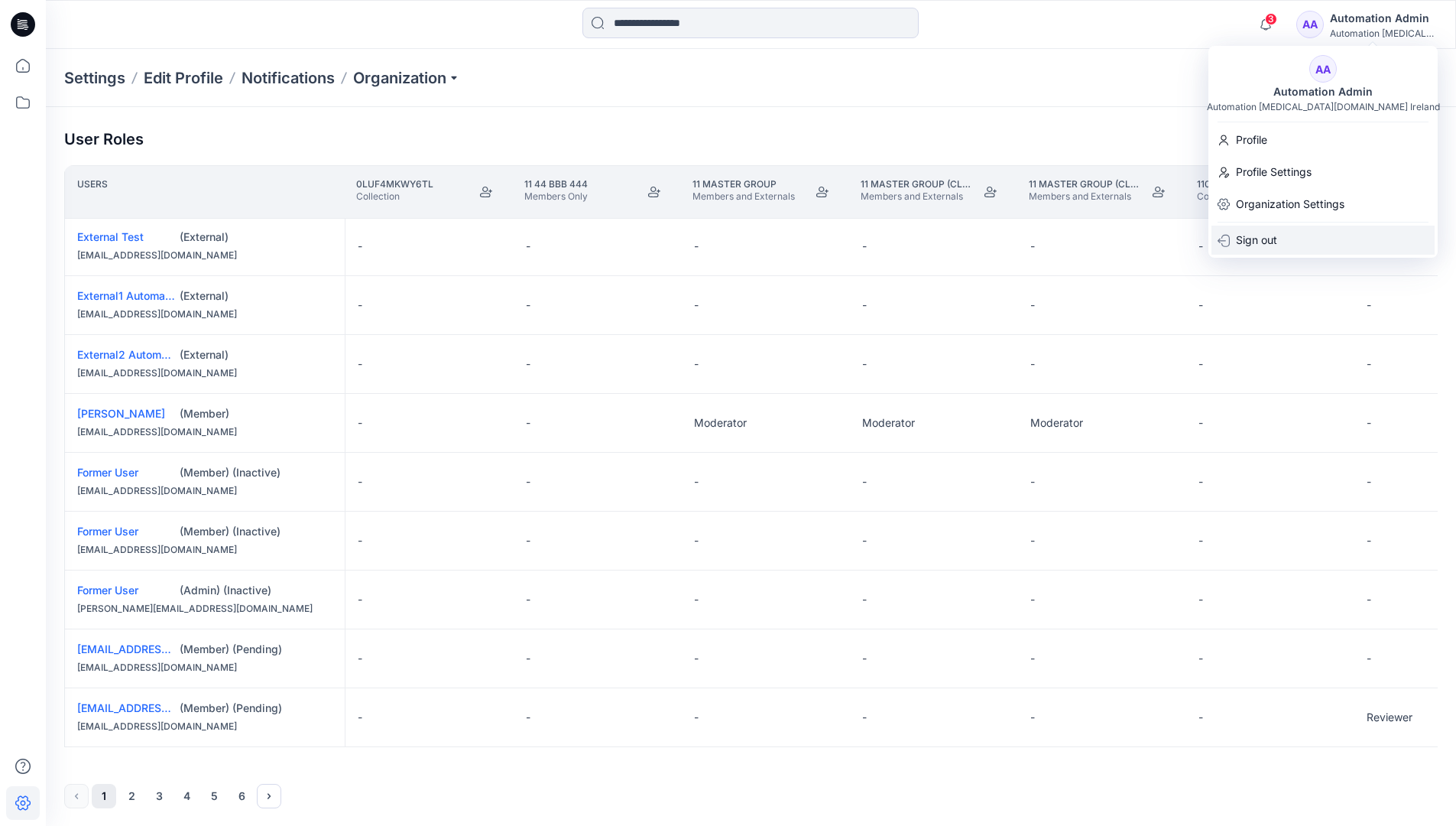
click at [1296, 240] on div "Sign out" at bounding box center [1323, 240] width 224 height 29
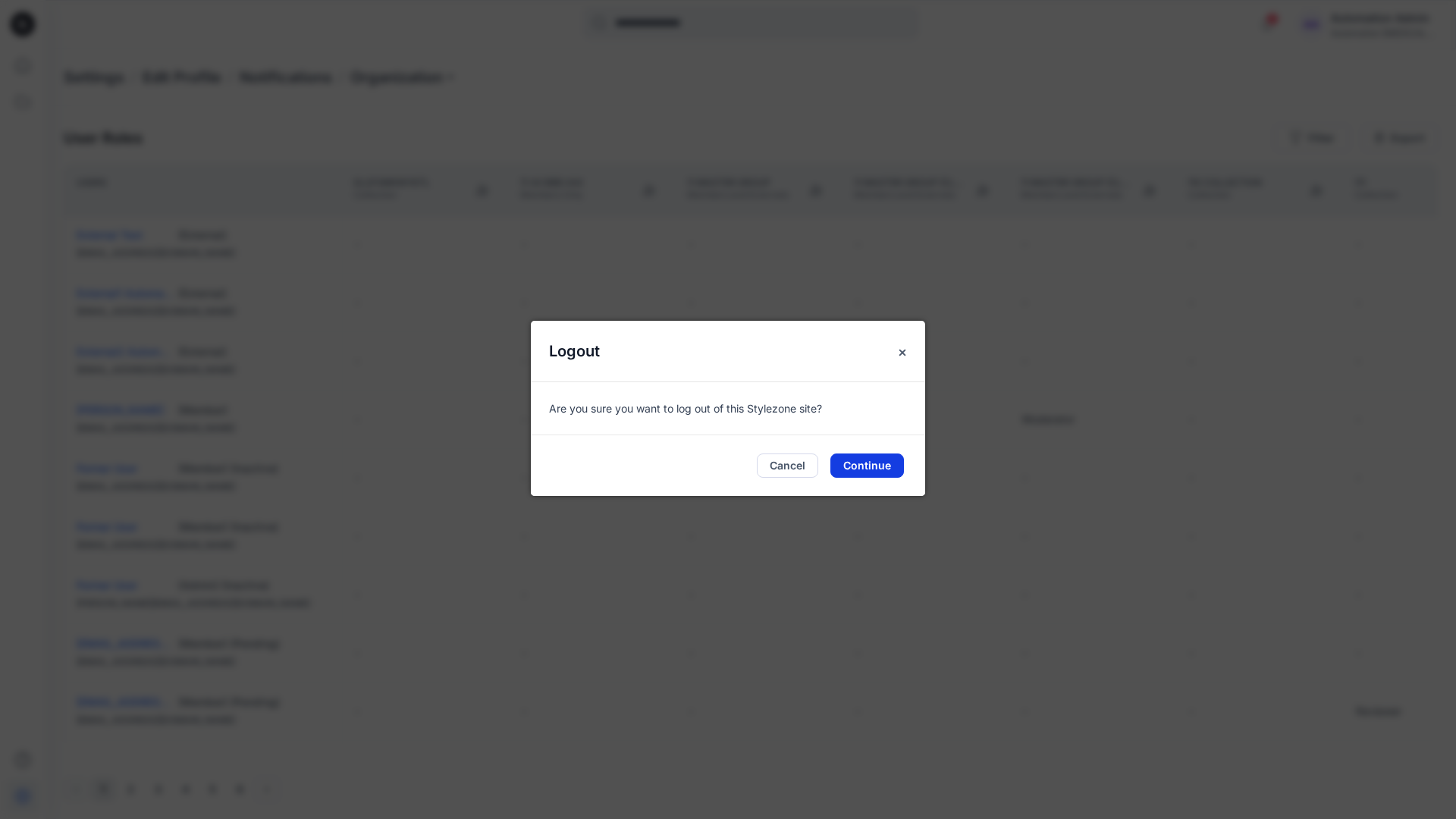
click at [894, 458] on button "Continue" at bounding box center [867, 465] width 73 height 24
